Goal: Understand process/instructions

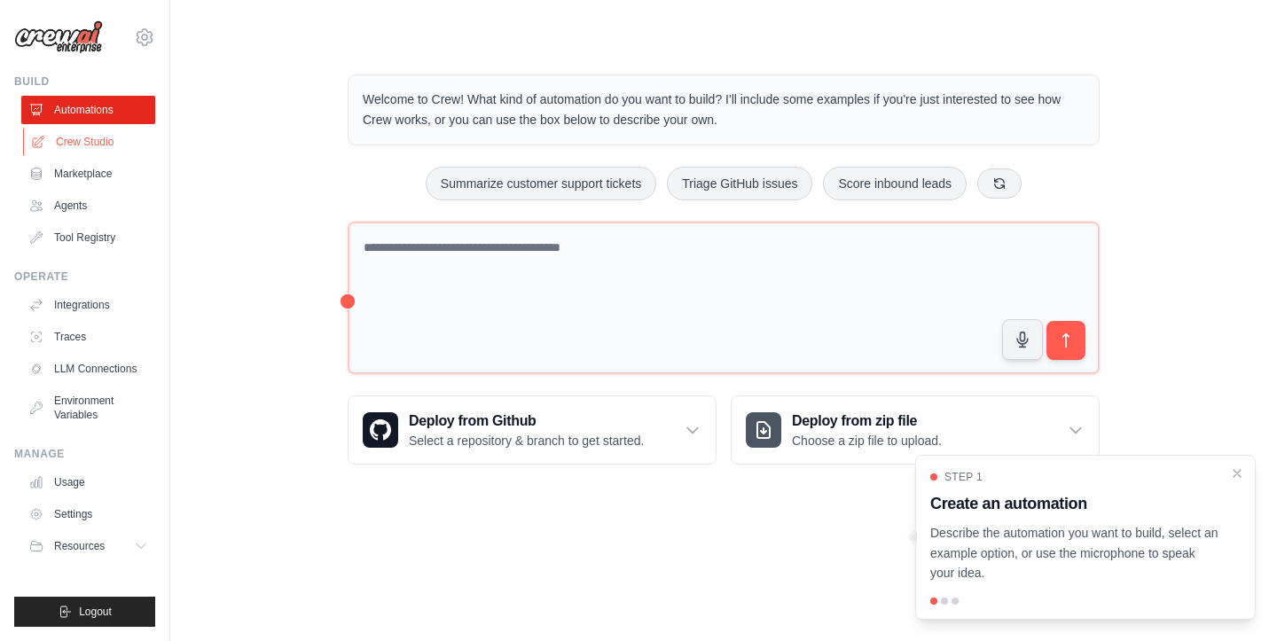
click at [76, 144] on link "Crew Studio" at bounding box center [90, 142] width 134 height 28
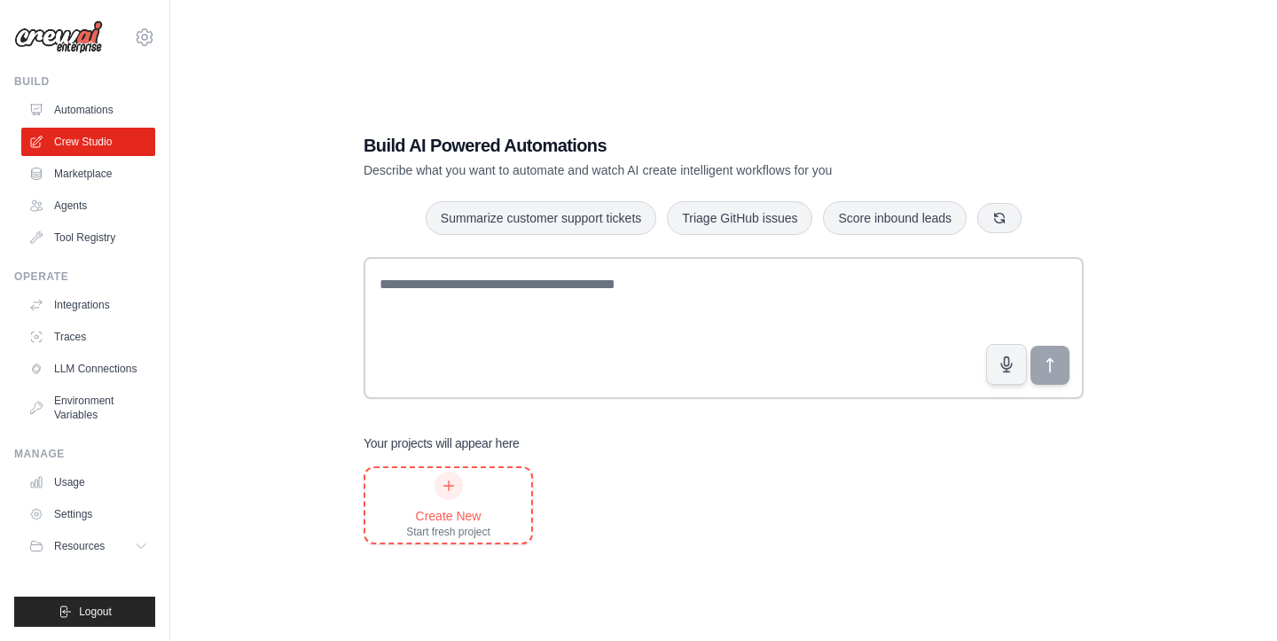
click at [442, 487] on icon at bounding box center [449, 486] width 14 height 14
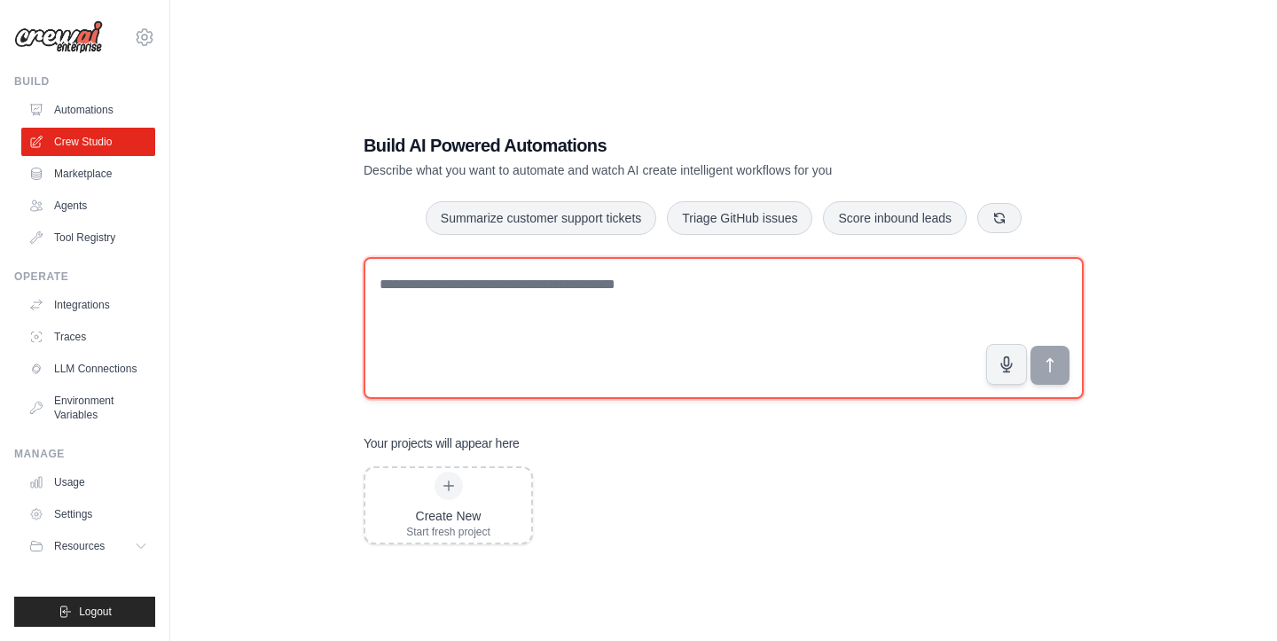
click at [411, 311] on textarea at bounding box center [724, 328] width 720 height 142
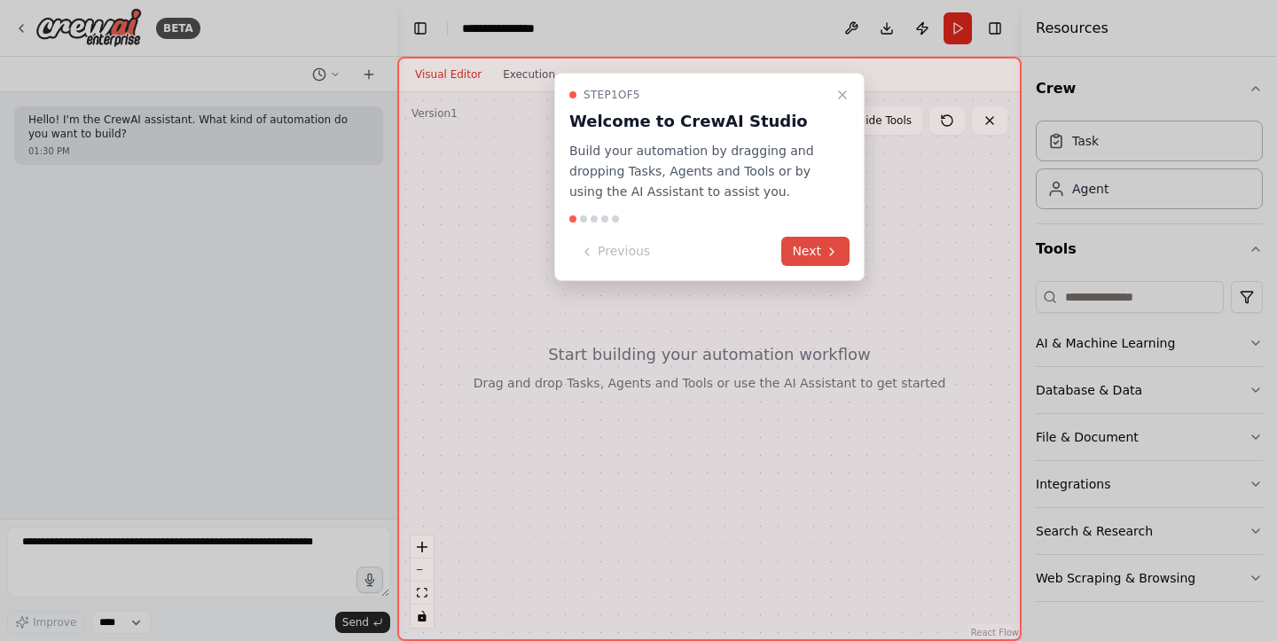
click at [801, 248] on button "Next" at bounding box center [815, 251] width 68 height 29
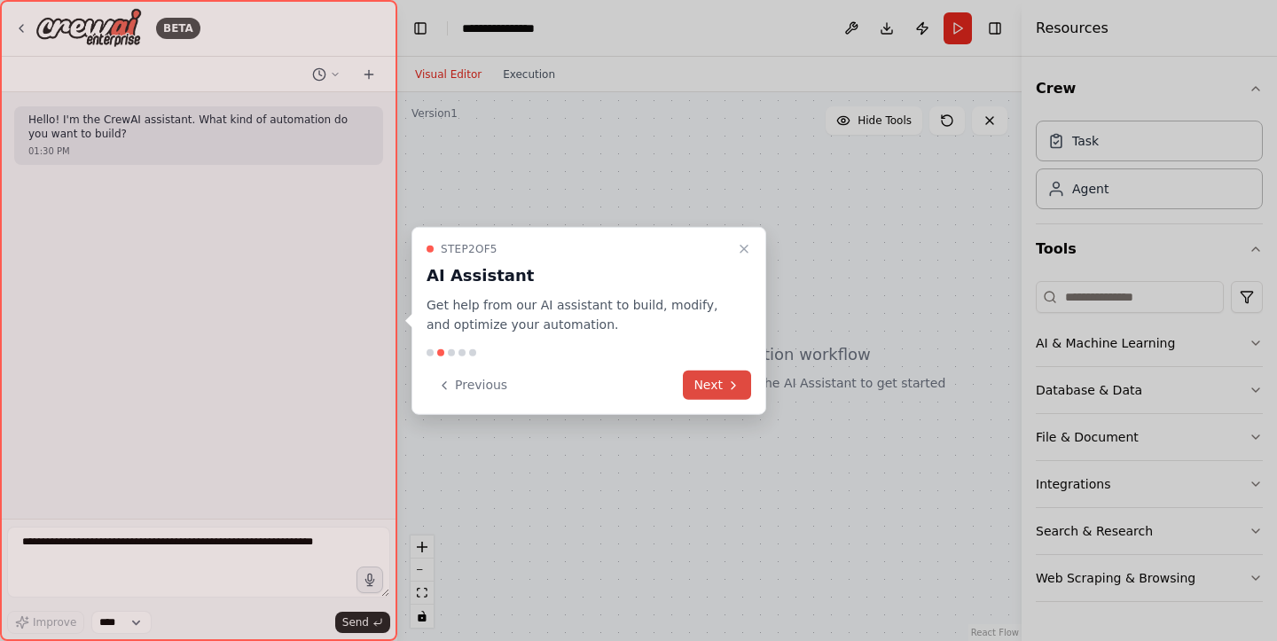
click at [728, 396] on button "Next" at bounding box center [717, 385] width 68 height 29
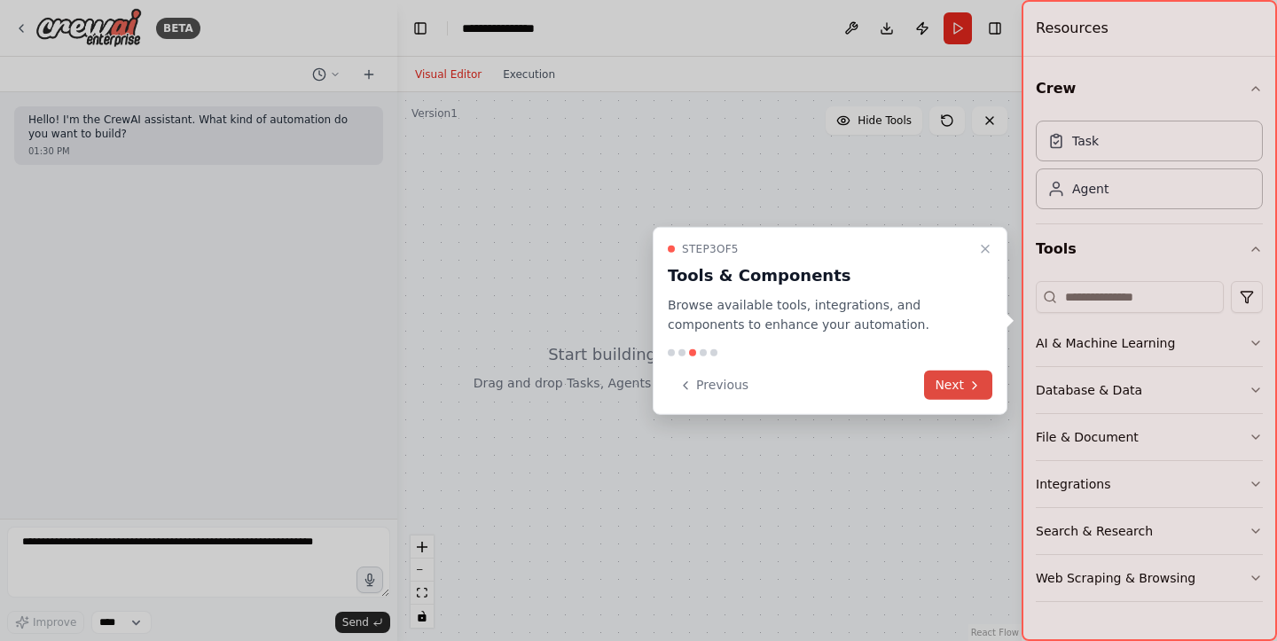
click at [949, 389] on button "Next" at bounding box center [958, 385] width 68 height 29
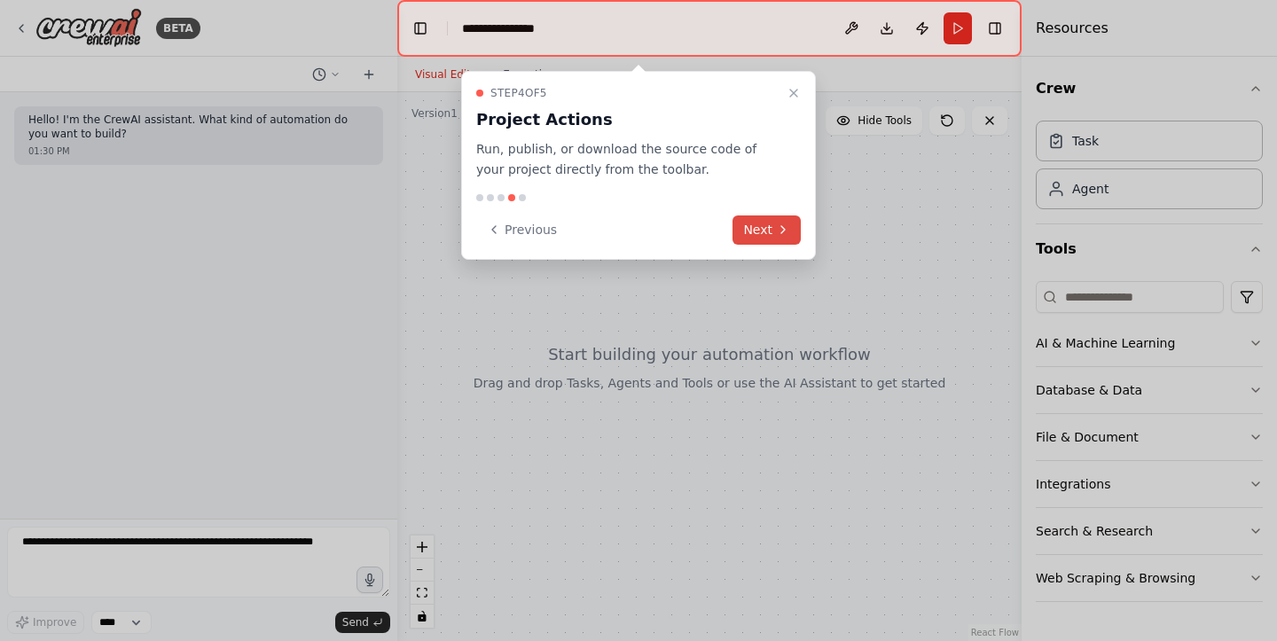
click at [759, 228] on button "Next" at bounding box center [767, 230] width 68 height 29
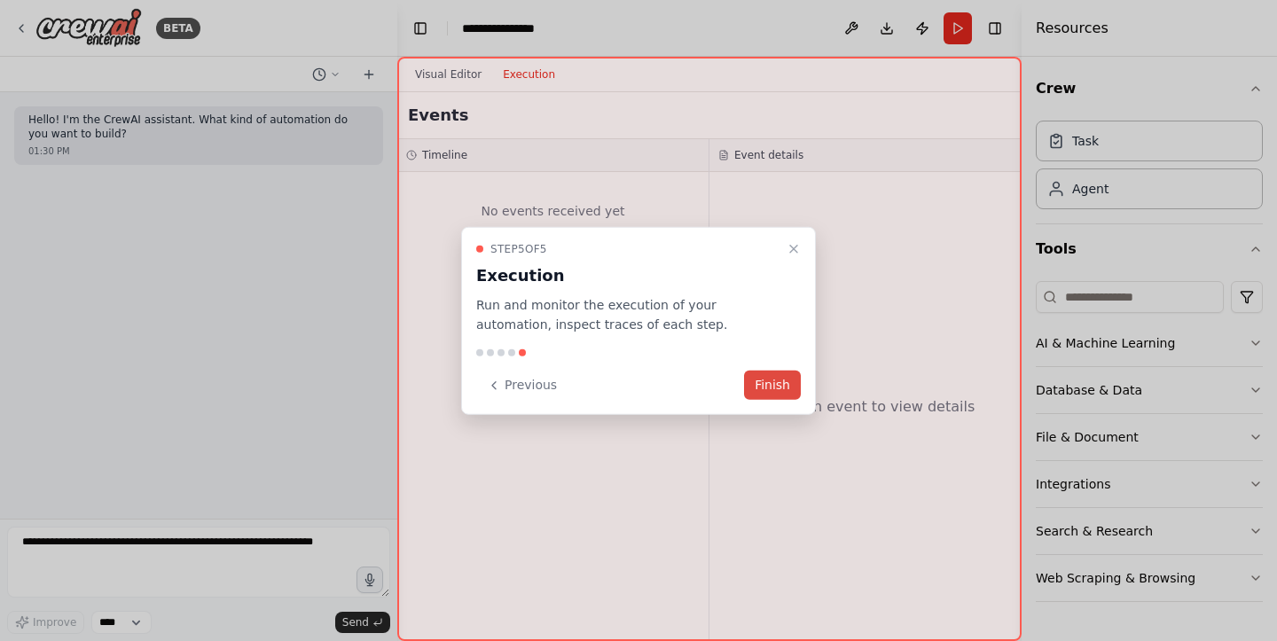
click at [763, 387] on button "Finish" at bounding box center [772, 385] width 57 height 29
